Goal: Information Seeking & Learning: Learn about a topic

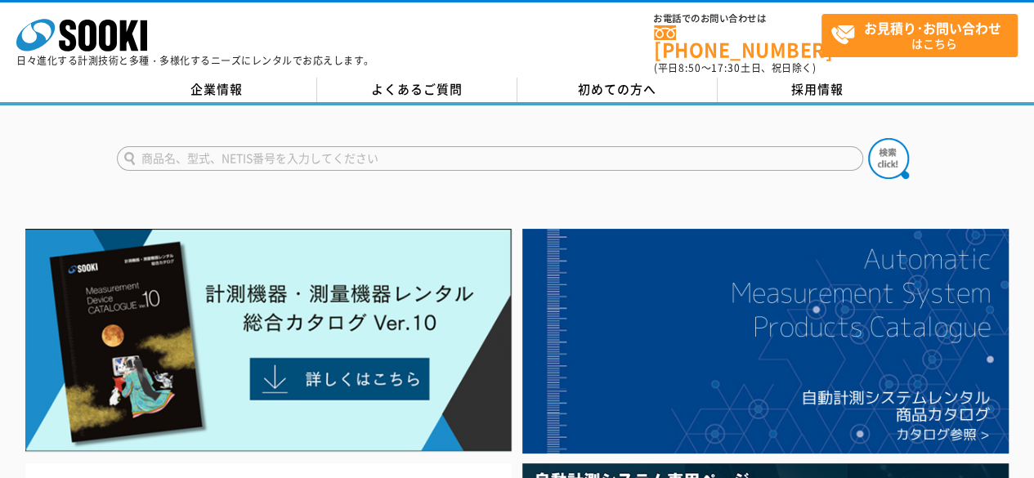
click at [348, 149] on input "text" at bounding box center [490, 158] width 746 height 25
type input "炭酸ガス"
click at [868, 138] on button at bounding box center [888, 158] width 41 height 41
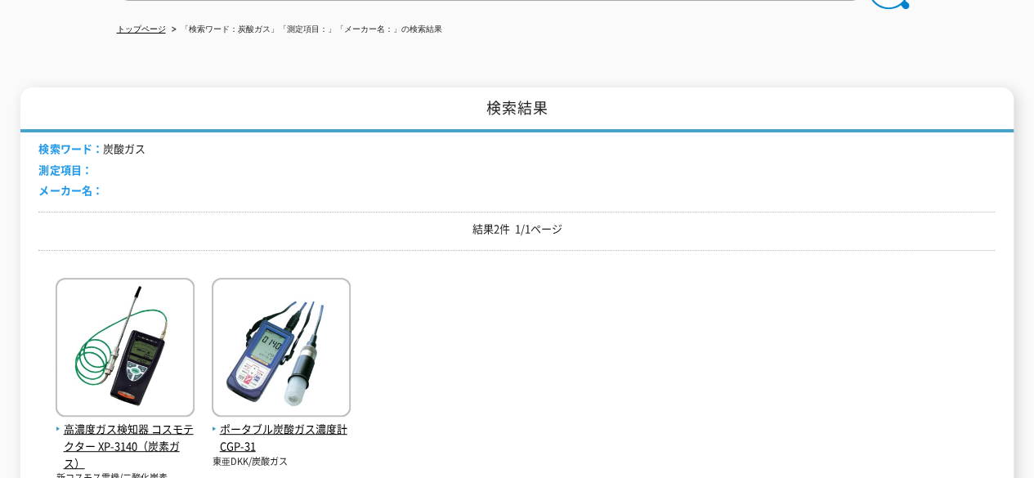
scroll to position [327, 0]
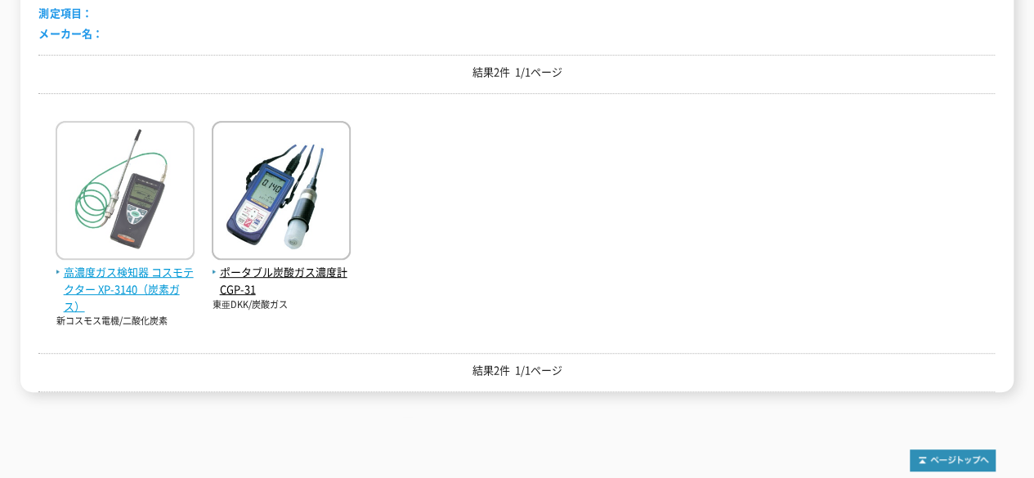
click at [136, 280] on span "高濃度ガス検知器 コスモテクター XP-3140（炭素ガス）" at bounding box center [125, 289] width 139 height 51
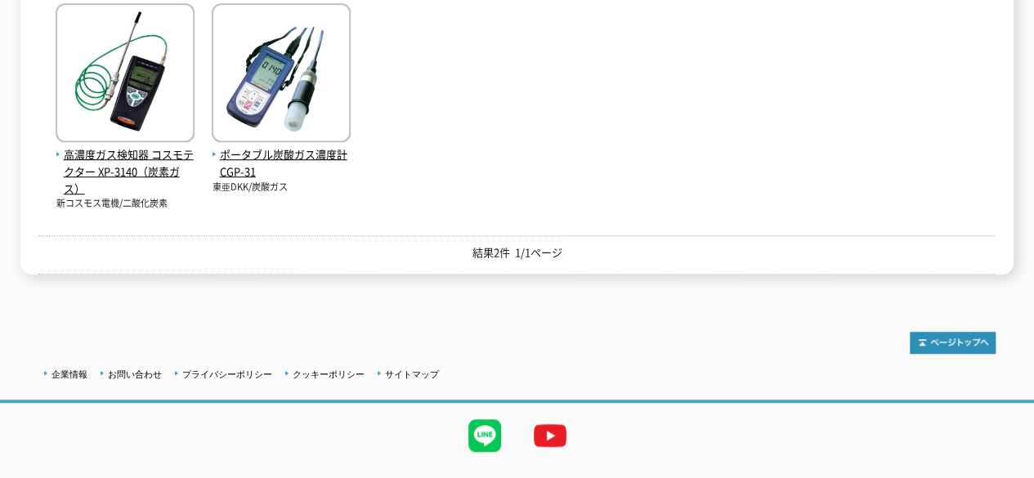
scroll to position [0, 0]
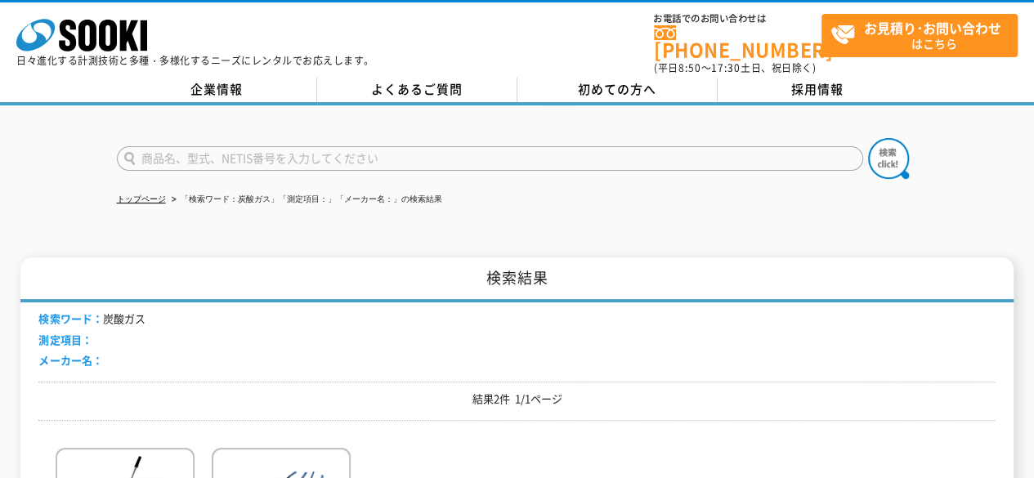
click at [627, 216] on div "トップページ 「検索ワード：炭酸ガス」「測定項目：」「メーカー名：」の検索結果 検索結果 検索ワード： 炭酸ガス 測定項目： メーカー名： 結果2件 1/1ペ…" at bounding box center [517, 424] width 1034 height 638
click at [489, 228] on div "トップページ 「検索ワード：炭酸ガス」「測定項目：」「メーカー名：」の検索結果 検索結果 検索ワード： 炭酸ガス 測定項目： メーカー名： 結果2件 1/1ペ…" at bounding box center [517, 424] width 1034 height 638
click at [517, 217] on div "トップページ 「検索ワード：炭酸ガス」「測定項目：」「メーカー名：」の検索結果 検索結果 検索ワード： 炭酸ガス 測定項目： メーカー名： 結果2件 1/1ペ…" at bounding box center [517, 424] width 1034 height 638
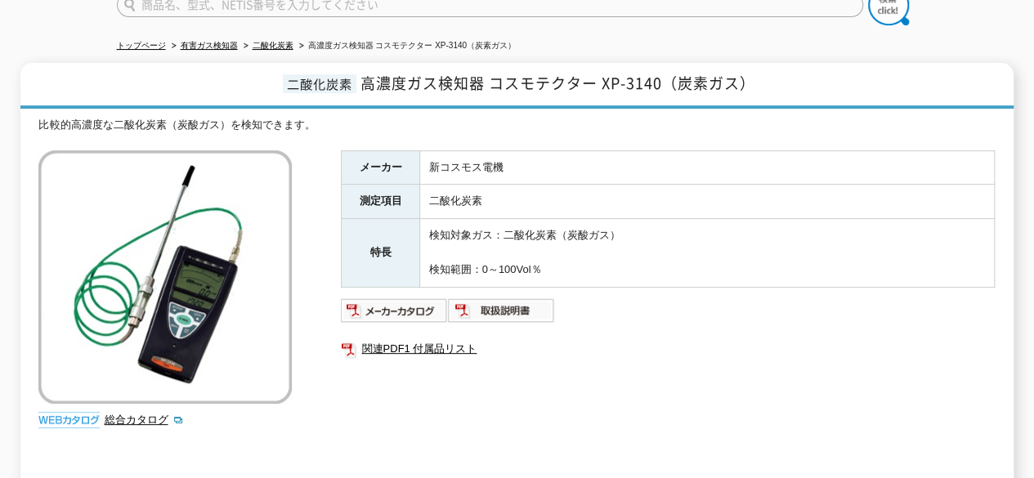
scroll to position [327, 0]
